Goal: Use online tool/utility: Utilize a website feature to perform a specific function

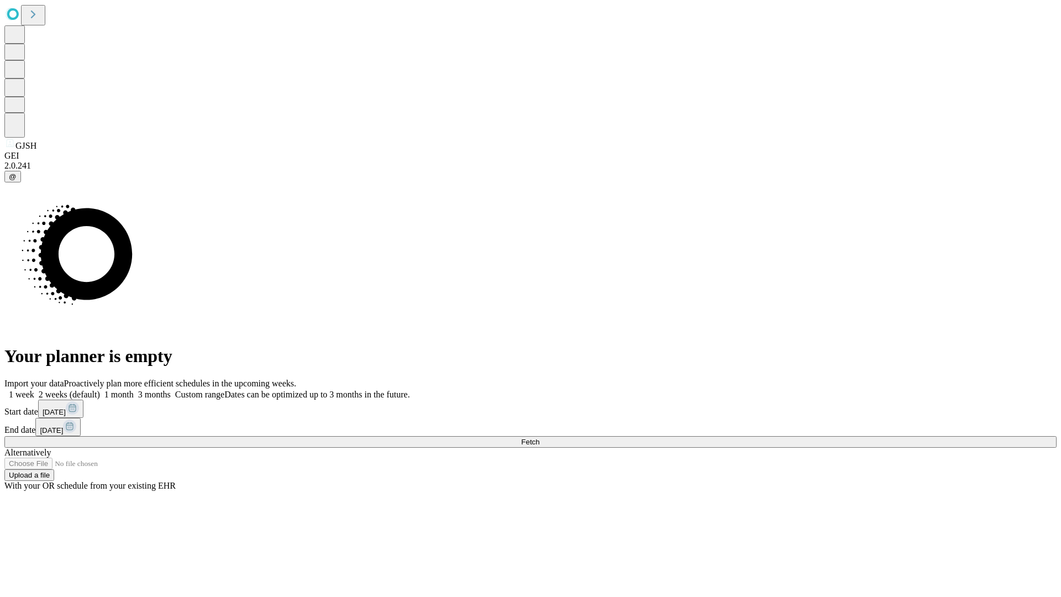
click at [539, 438] on span "Fetch" at bounding box center [530, 442] width 18 height 8
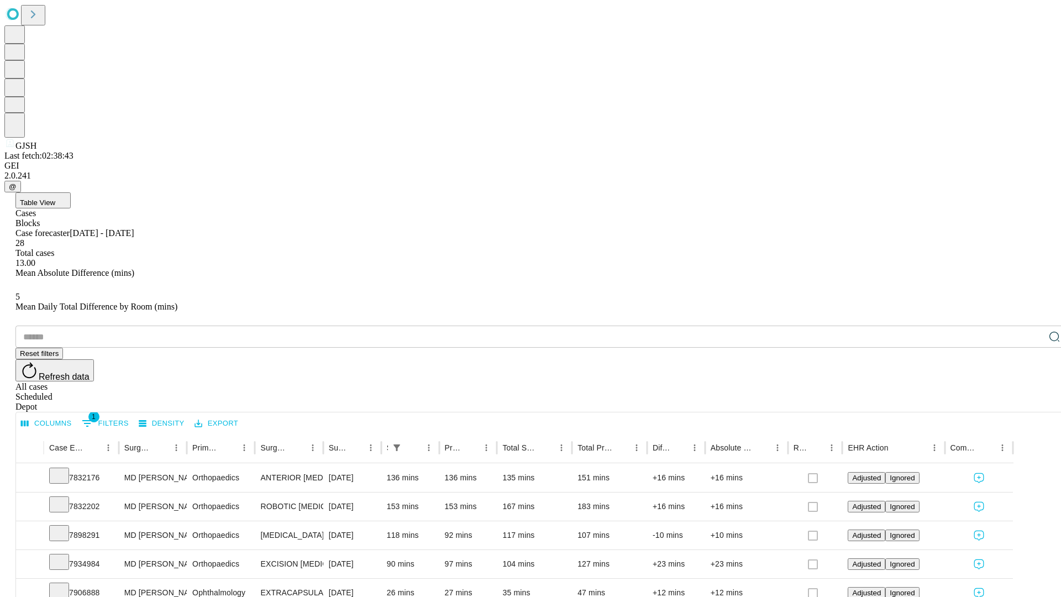
click at [55, 198] on span "Table View" at bounding box center [37, 202] width 35 height 8
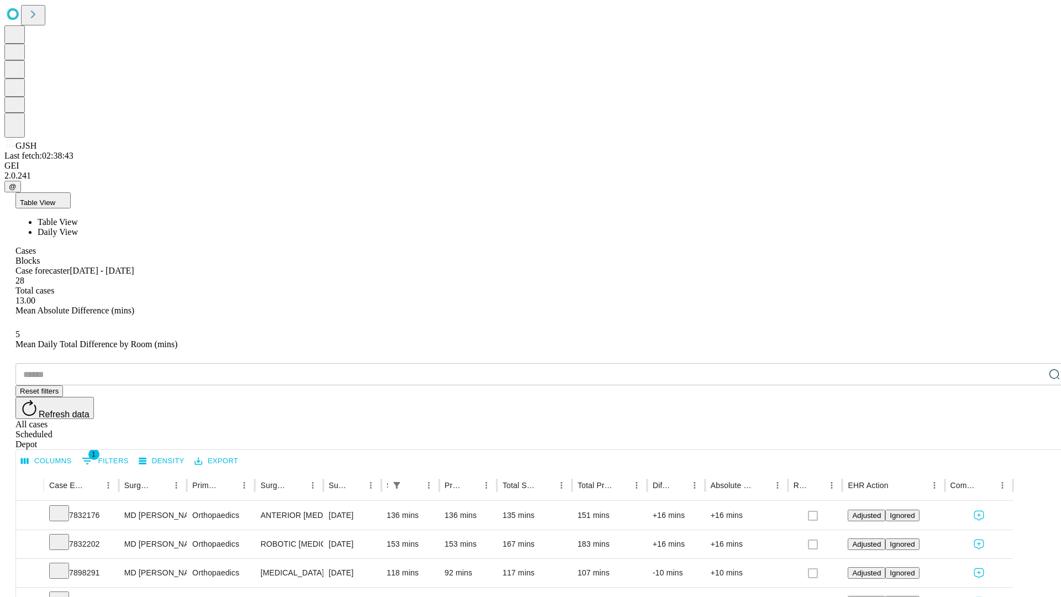
click at [78, 227] on span "Daily View" at bounding box center [58, 231] width 40 height 9
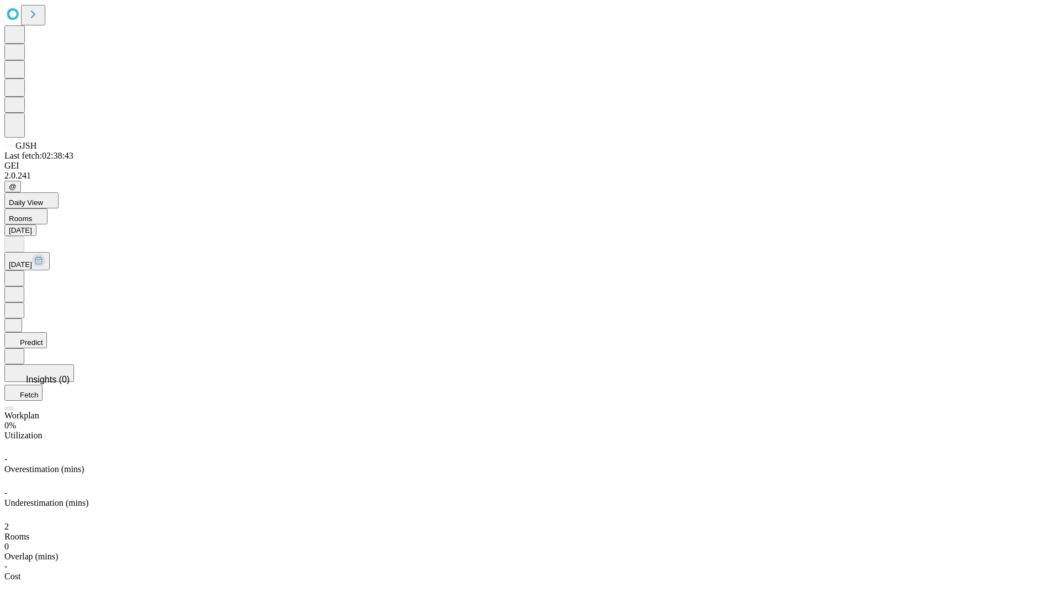
click at [47, 332] on button "Predict" at bounding box center [25, 340] width 43 height 16
